Goal: Task Accomplishment & Management: Manage account settings

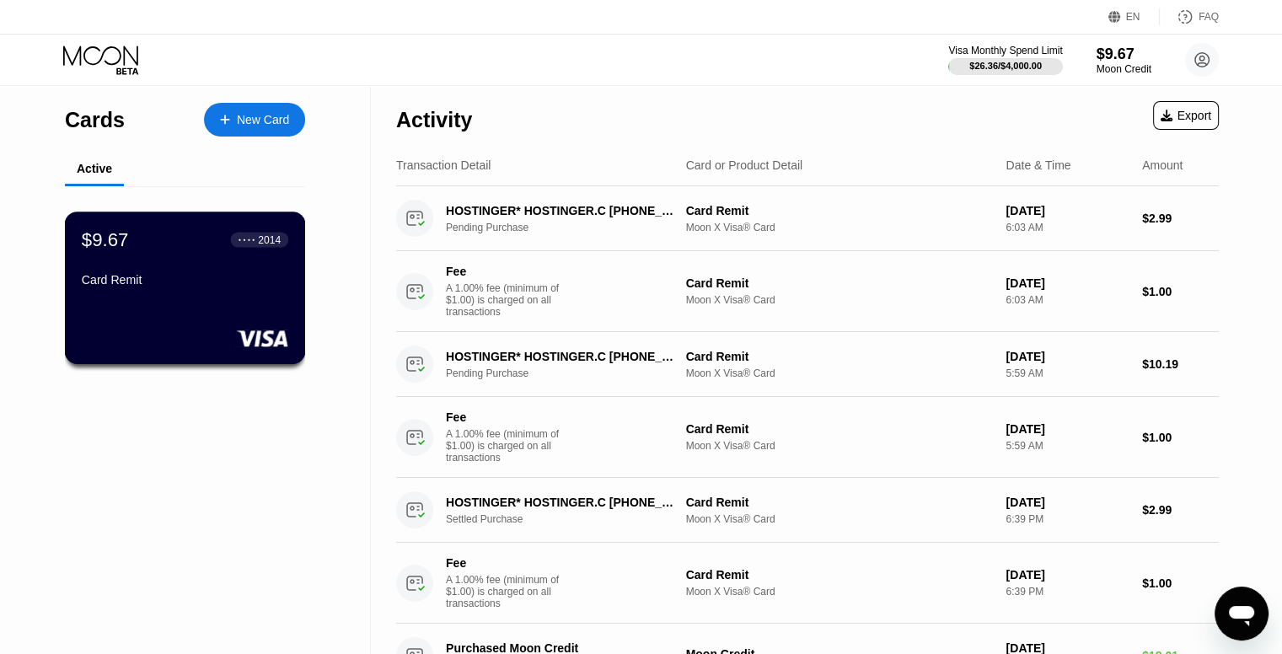
click at [223, 283] on div "Card Remit" at bounding box center [185, 279] width 207 height 13
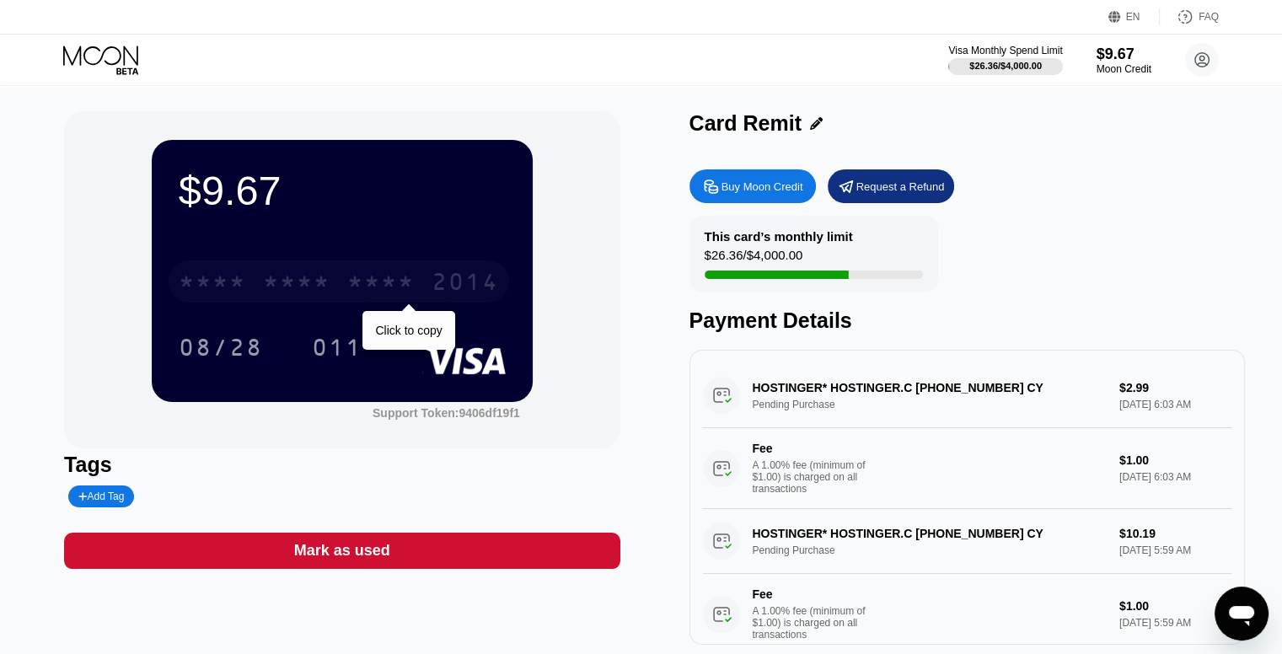
click at [442, 281] on div "2014" at bounding box center [465, 284] width 67 height 27
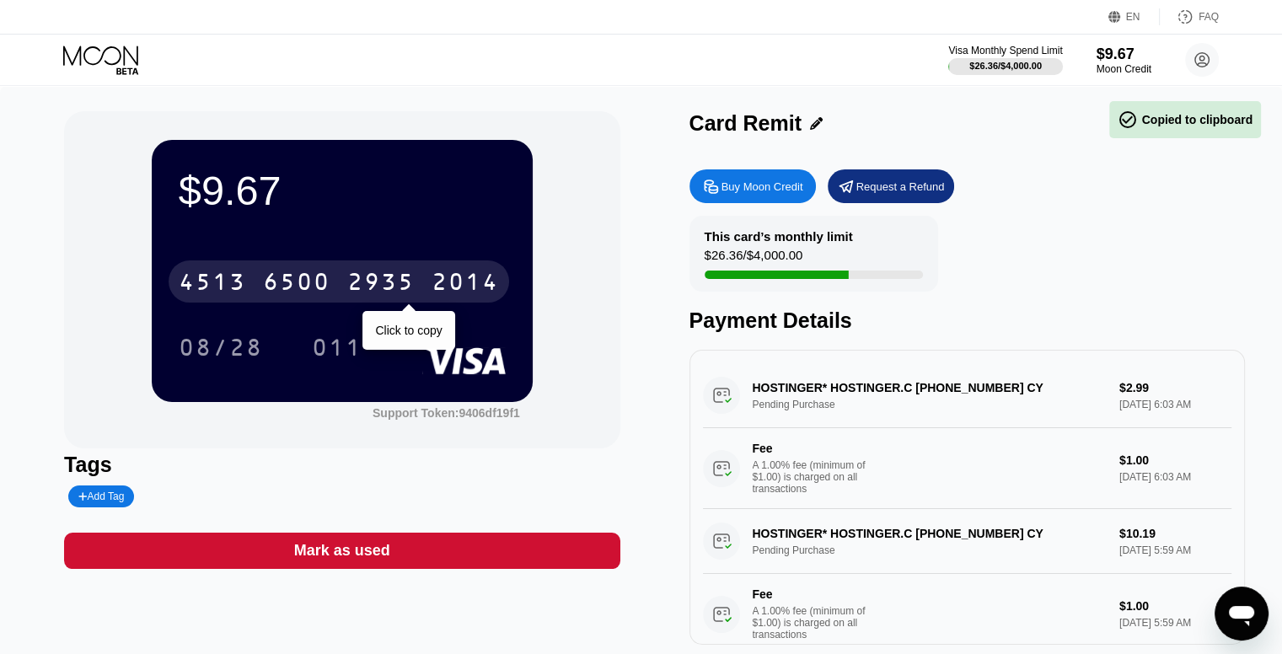
click at [442, 281] on div "2014" at bounding box center [465, 284] width 67 height 27
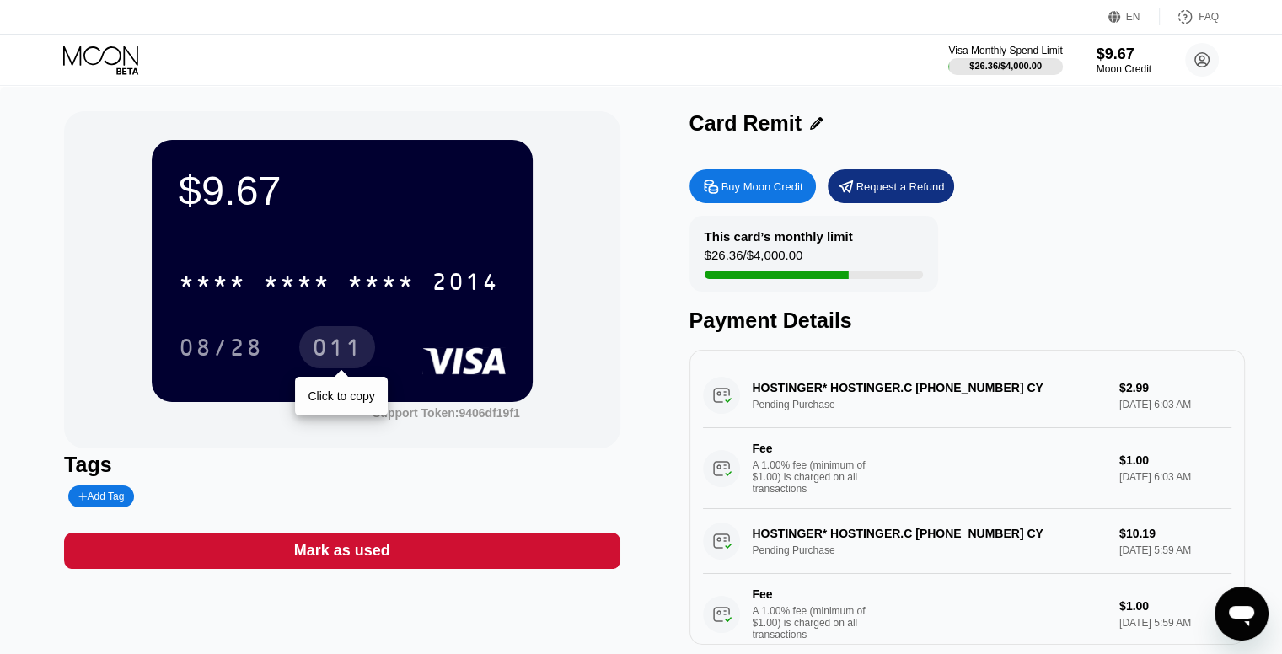
click at [348, 341] on div "011" at bounding box center [337, 349] width 51 height 27
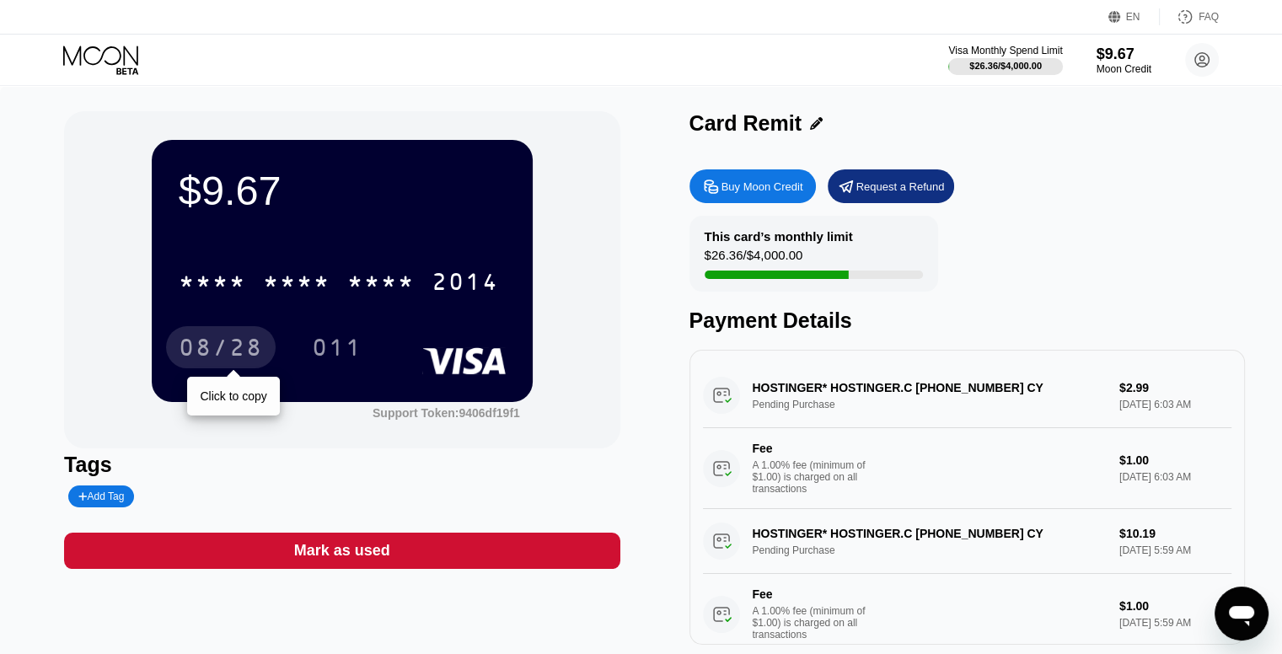
click at [233, 348] on div "08/28" at bounding box center [221, 349] width 84 height 27
click at [1199, 67] on circle at bounding box center [1202, 60] width 34 height 34
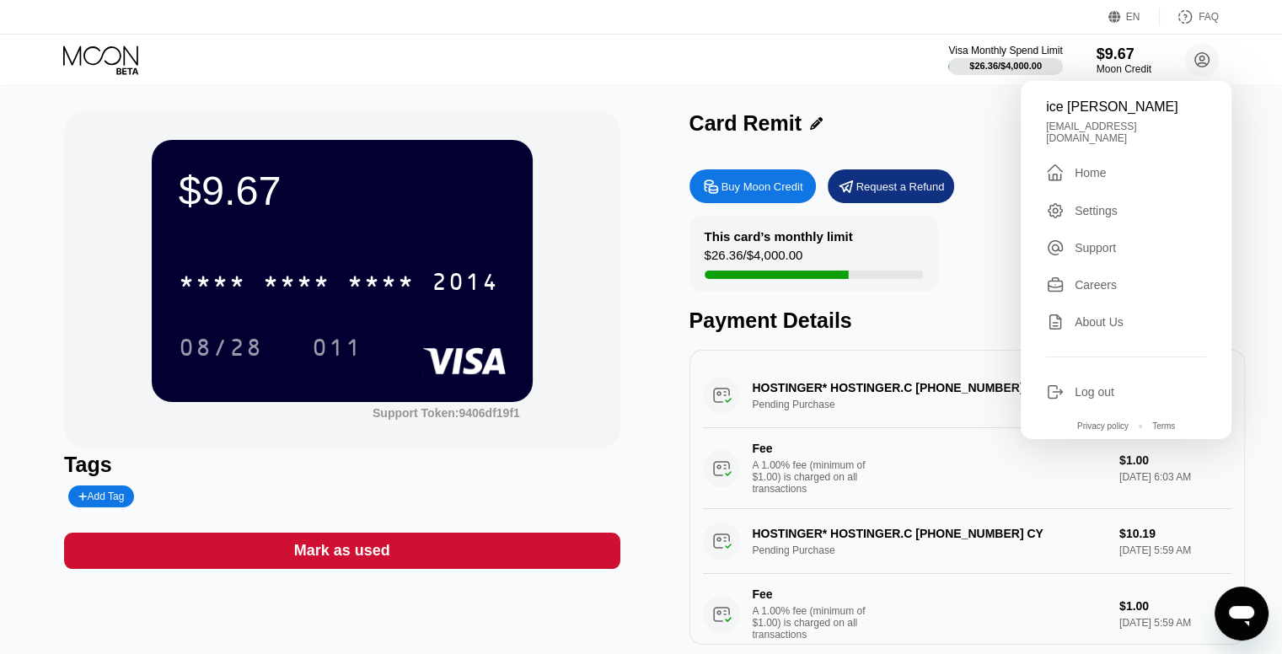
click at [1114, 204] on div "Settings" at bounding box center [1096, 210] width 43 height 13
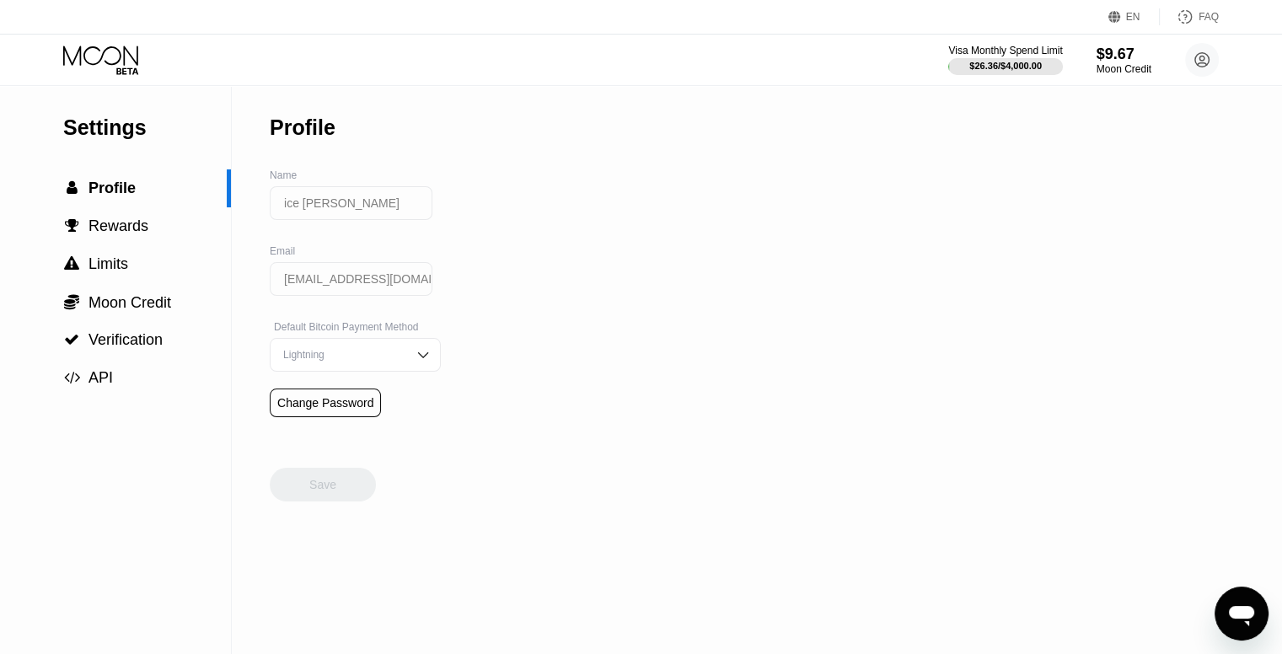
drag, startPoint x: 371, startPoint y: 221, endPoint x: 229, endPoint y: 207, distance: 142.3
click at [229, 207] on div "Settings  Profile  Rewards  Limits  Moon Credit  Verification  API Profil…" at bounding box center [641, 370] width 1282 height 568
